Goal: Task Accomplishment & Management: Manage account settings

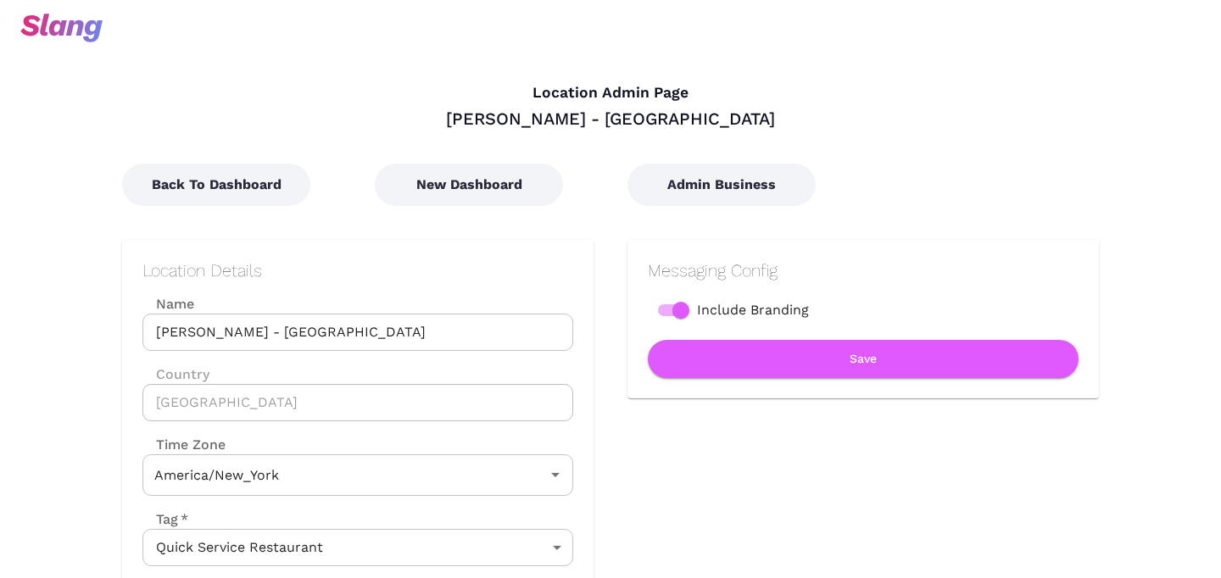
type input "Eastern Time"
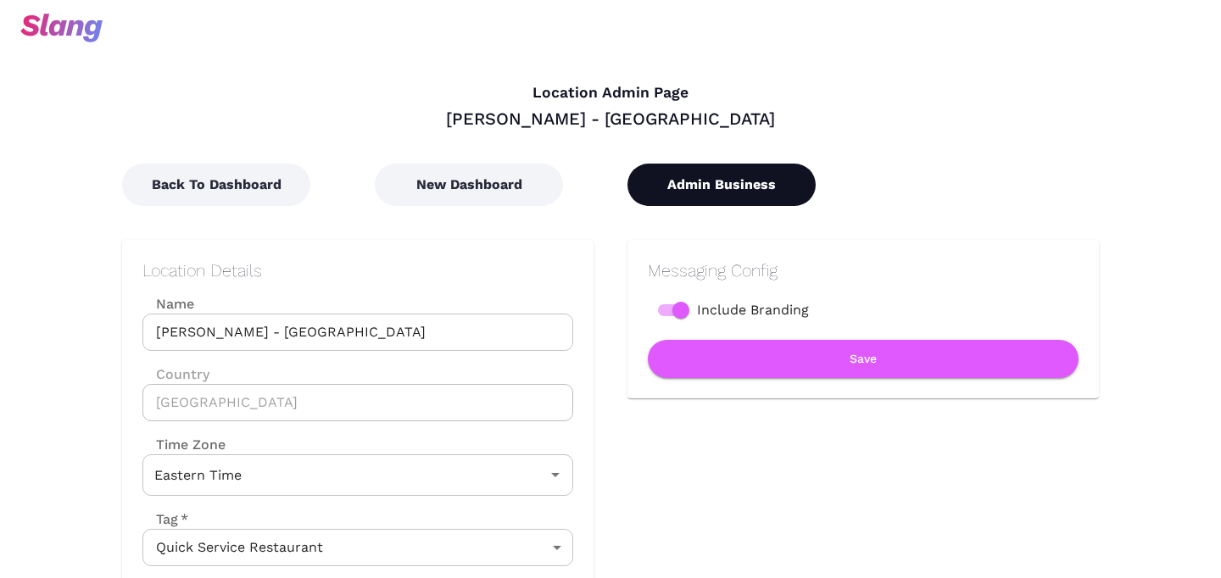
click at [685, 195] on button "Admin Business" at bounding box center [721, 185] width 188 height 42
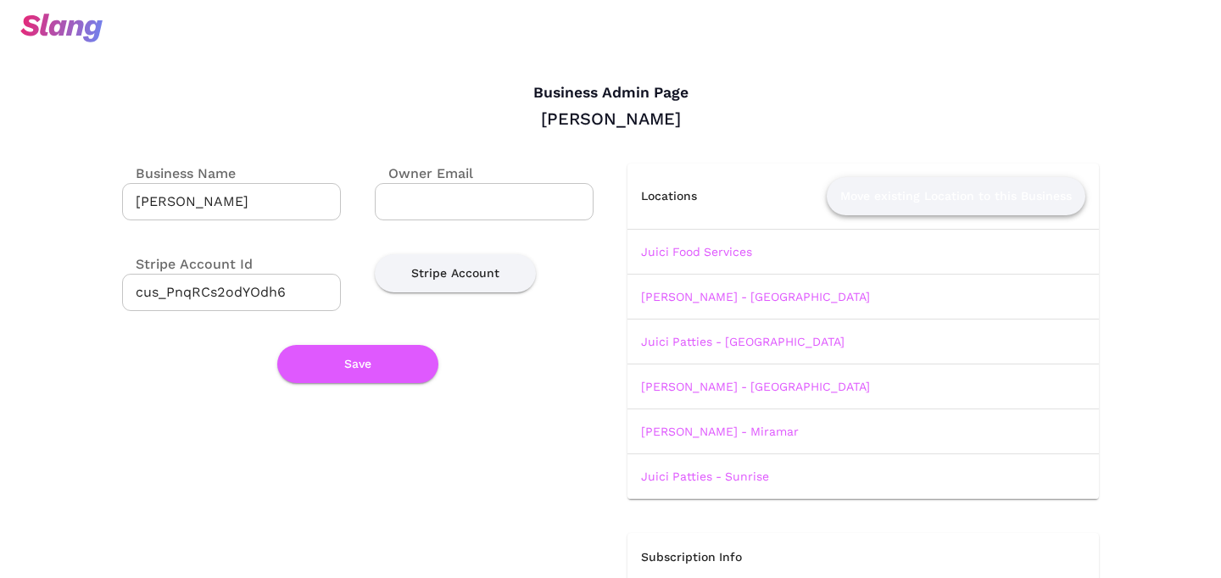
click at [883, 192] on button "Move existing Location to this Business" at bounding box center [956, 196] width 259 height 38
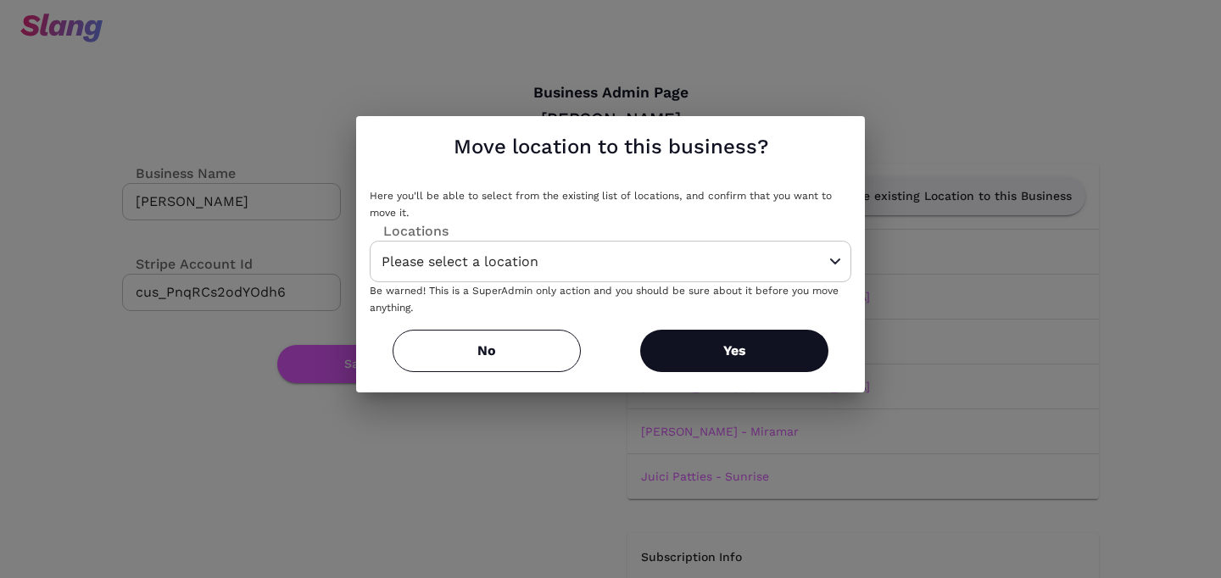
click at [783, 237] on div "Locations" at bounding box center [611, 231] width 482 height 20
click at [761, 255] on input "Please select a location" at bounding box center [584, 261] width 414 height 26
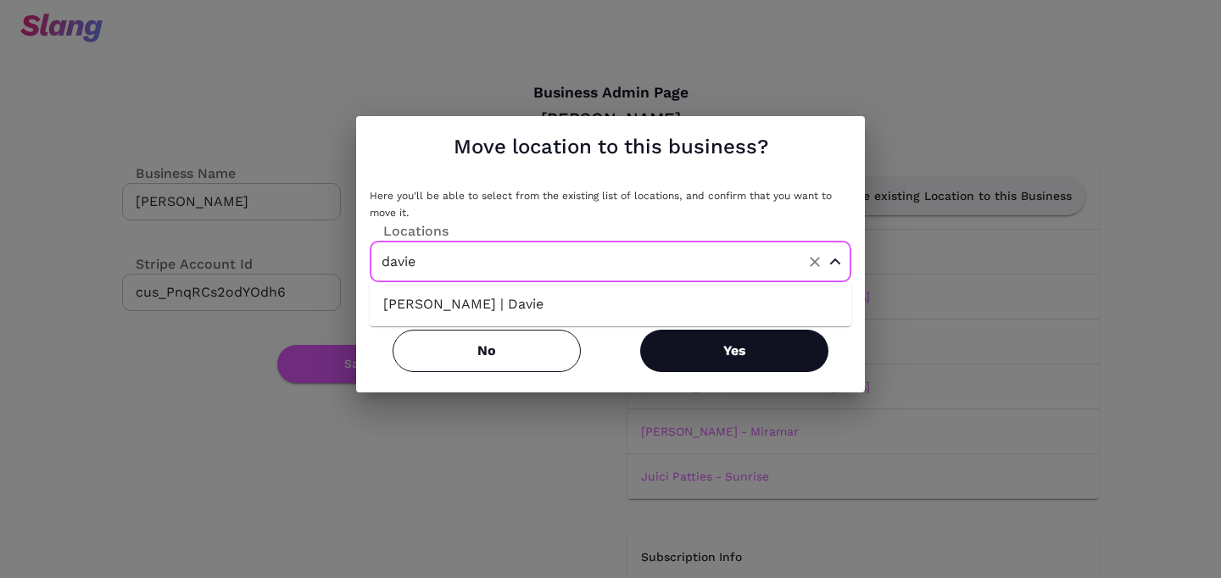
click at [596, 312] on li "[PERSON_NAME] | Davie" at bounding box center [611, 304] width 482 height 31
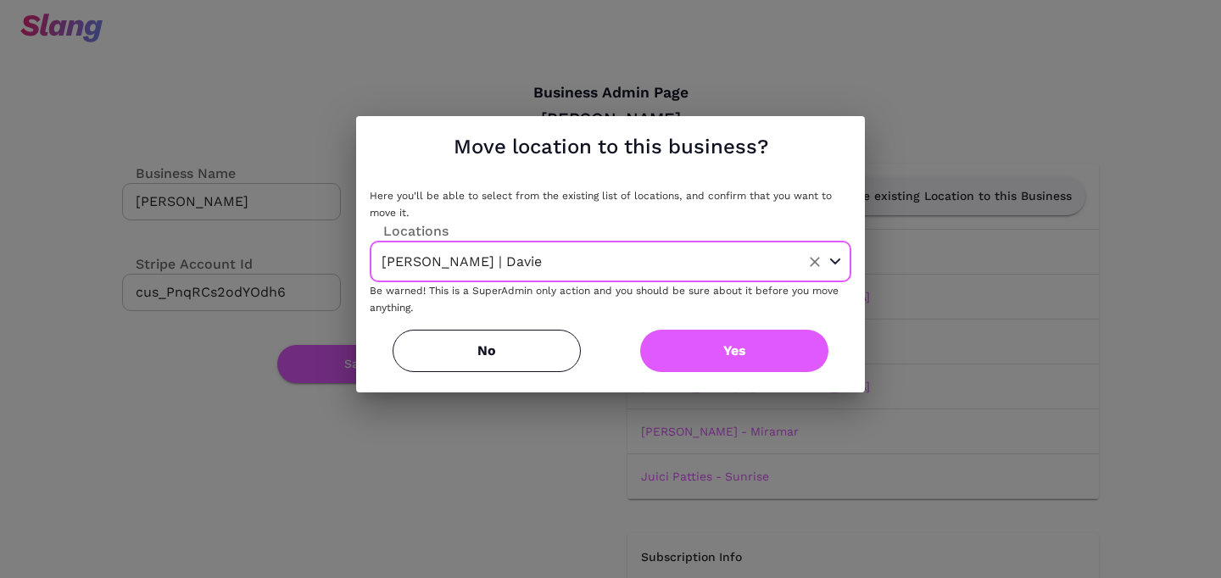
type input "[PERSON_NAME] | Davie"
click at [719, 369] on button "Yes" at bounding box center [734, 351] width 188 height 42
